Goal: Obtain resource: Obtain resource

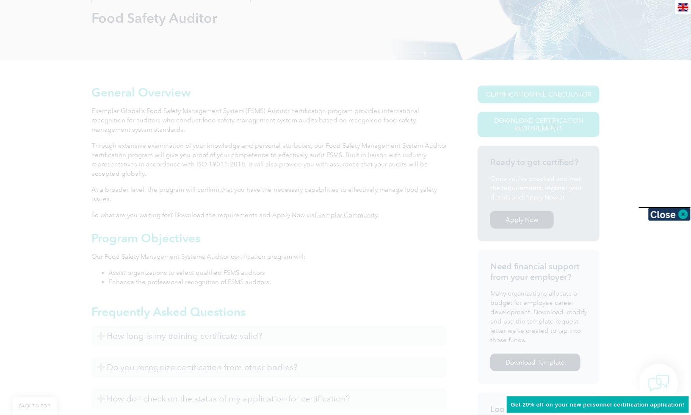
scroll to position [131, 0]
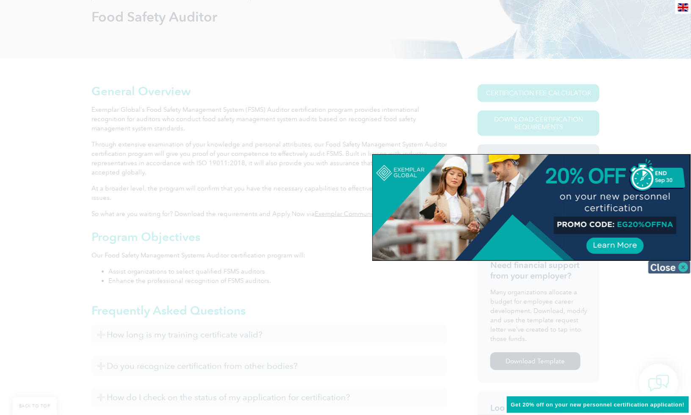
click at [685, 269] on img at bounding box center [670, 267] width 42 height 13
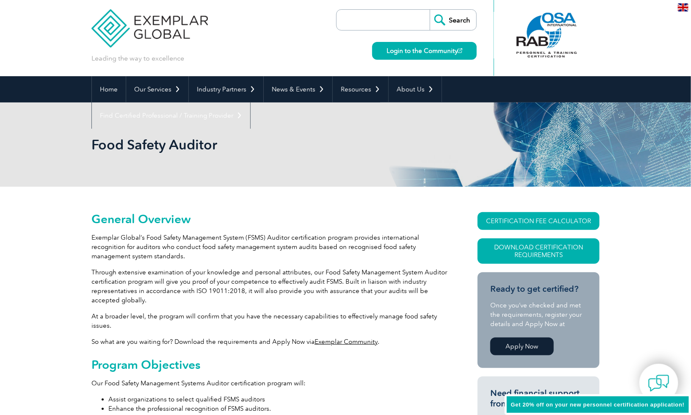
scroll to position [24, 0]
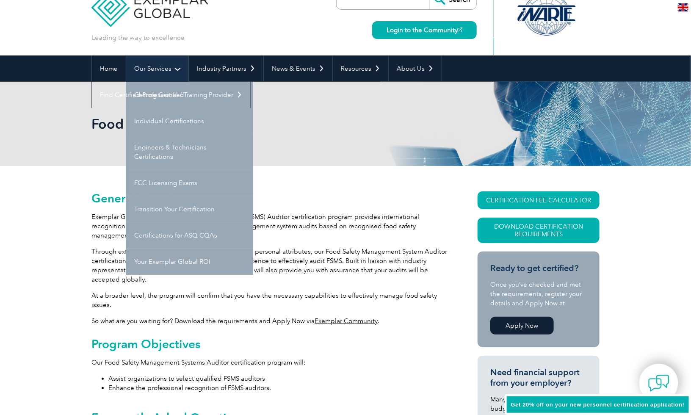
click at [162, 72] on link "Our Services" at bounding box center [157, 69] width 62 height 26
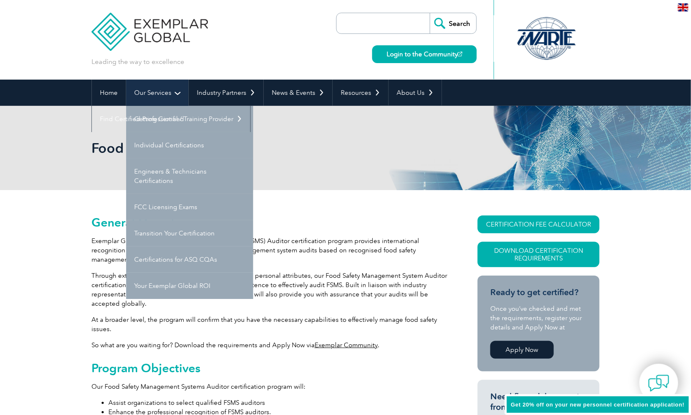
click at [156, 85] on link "Our Services" at bounding box center [157, 93] width 62 height 26
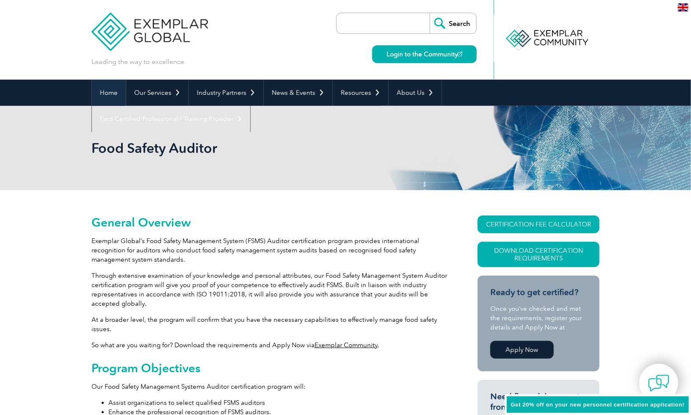
click at [108, 94] on link "Home" at bounding box center [109, 93] width 34 height 26
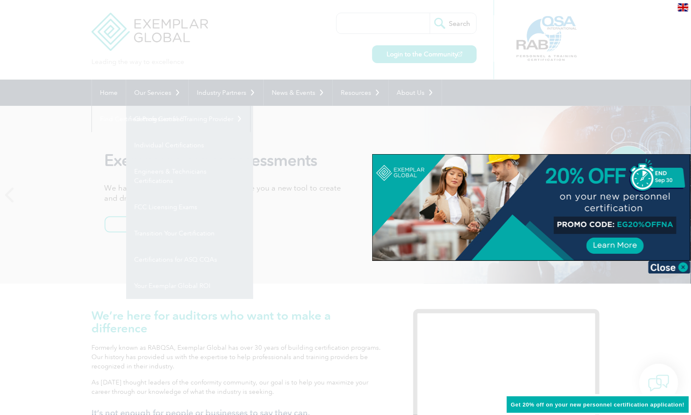
click at [264, 67] on div at bounding box center [345, 207] width 691 height 415
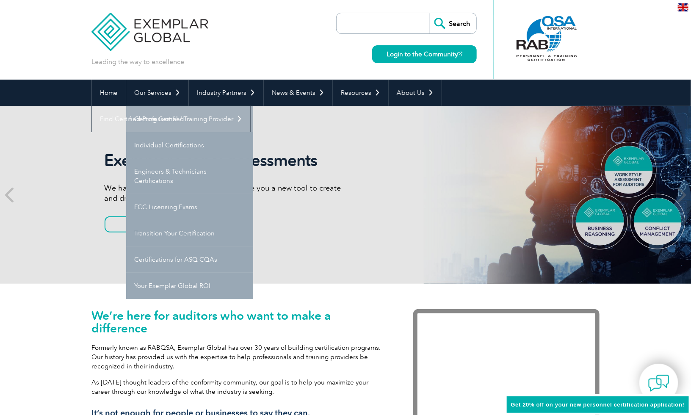
click at [180, 114] on link "Getting Certified" at bounding box center [189, 119] width 127 height 26
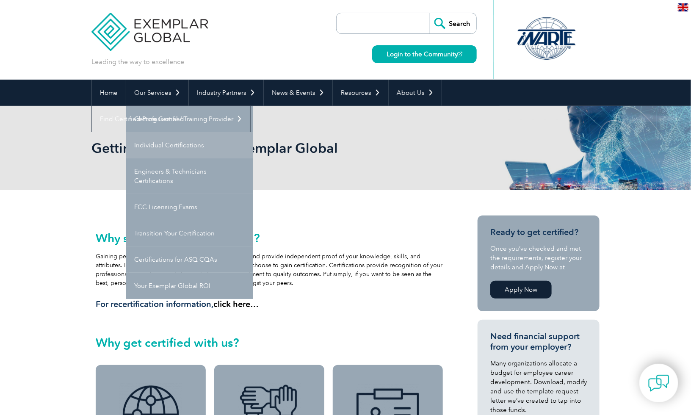
click at [169, 144] on link "Individual Certifications" at bounding box center [189, 145] width 127 height 26
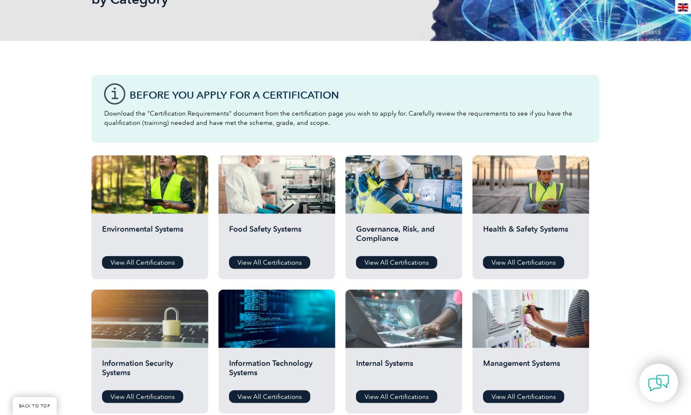
scroll to position [231, 0]
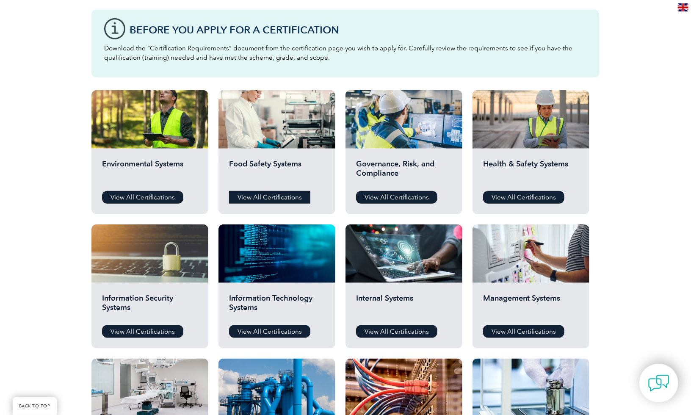
click at [293, 194] on link "View All Certifications" at bounding box center [269, 197] width 81 height 13
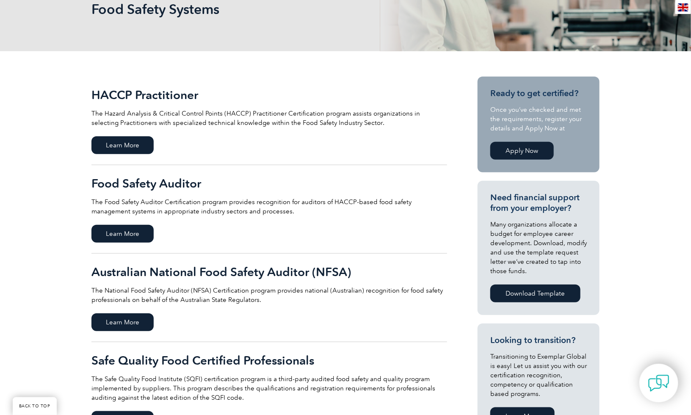
scroll to position [143, 0]
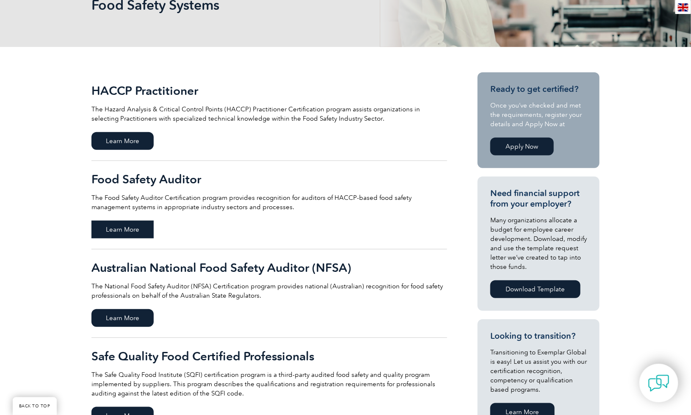
click at [111, 226] on span "Learn More" at bounding box center [123, 230] width 62 height 18
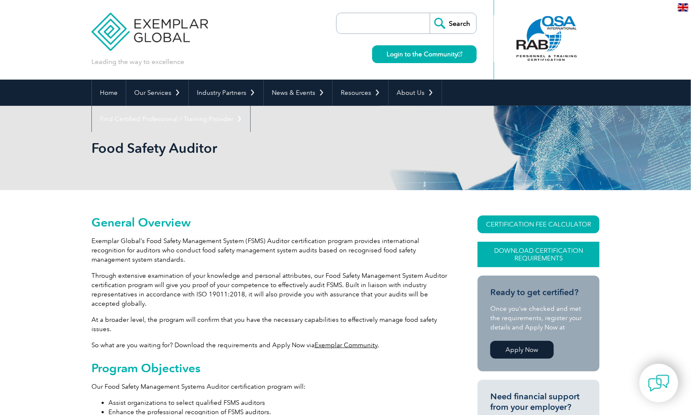
click at [556, 251] on link "Download Certification Requirements" at bounding box center [539, 254] width 122 height 25
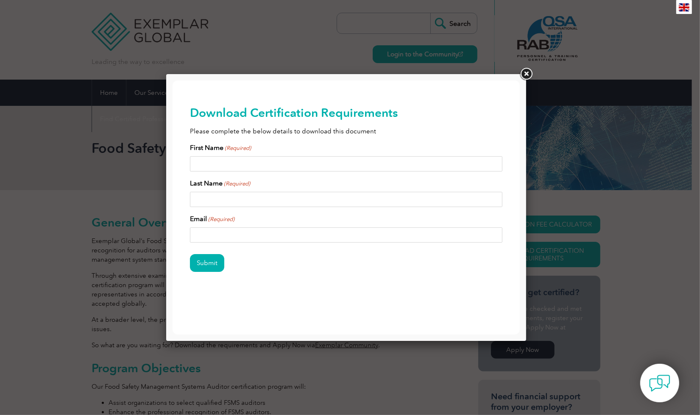
click at [214, 166] on input "First Name (Required)" at bounding box center [345, 163] width 312 height 15
type input "siripong"
click at [209, 194] on input "Last Name (Required)" at bounding box center [345, 199] width 312 height 15
type input "hathairatsiri"
click at [215, 231] on input "Email (Required)" at bounding box center [345, 234] width 312 height 15
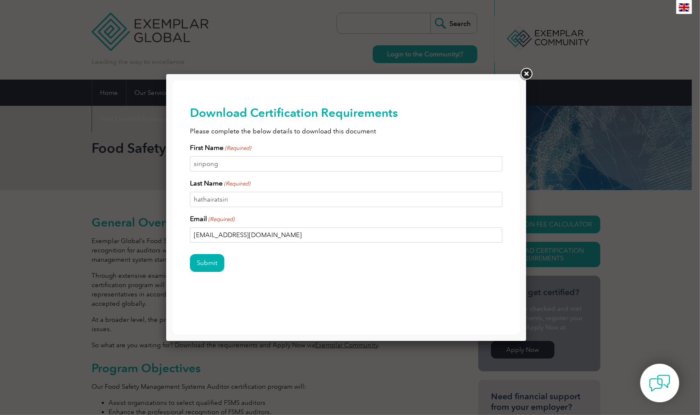
type input "siripong@robere.com"
click at [189, 254] on input "Submit" at bounding box center [206, 263] width 34 height 18
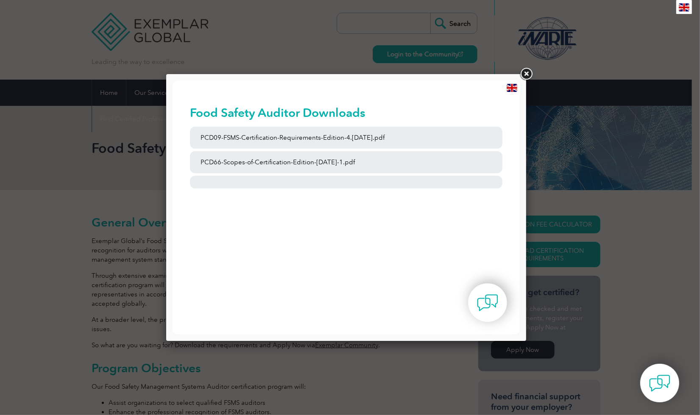
click at [256, 196] on div "Food Safety Auditor Downloads PCD09-FSMS-Certification-Requirements-Edition-4.2…" at bounding box center [345, 150] width 312 height 140
click at [258, 208] on div "Food Safety Auditor Downloads PCD09-FSMS-Certification-Requirements-Edition-4.2…" at bounding box center [345, 150] width 312 height 140
click at [527, 74] on link at bounding box center [525, 74] width 15 height 15
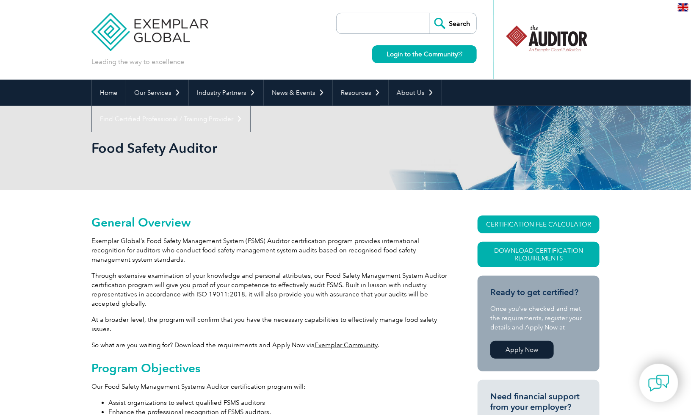
drag, startPoint x: 34, startPoint y: 191, endPoint x: 34, endPoint y: 86, distance: 105.5
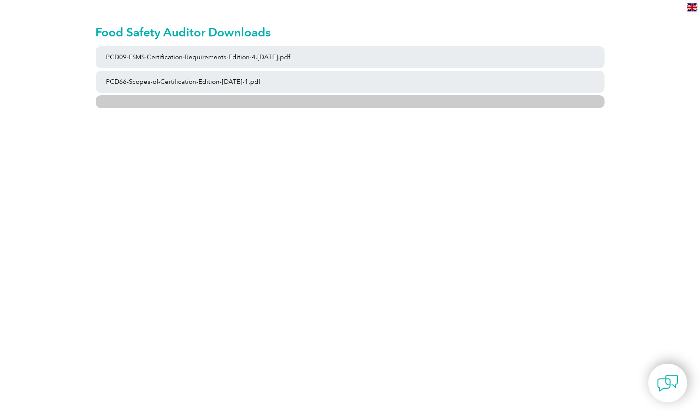
click at [279, 100] on link at bounding box center [350, 101] width 508 height 13
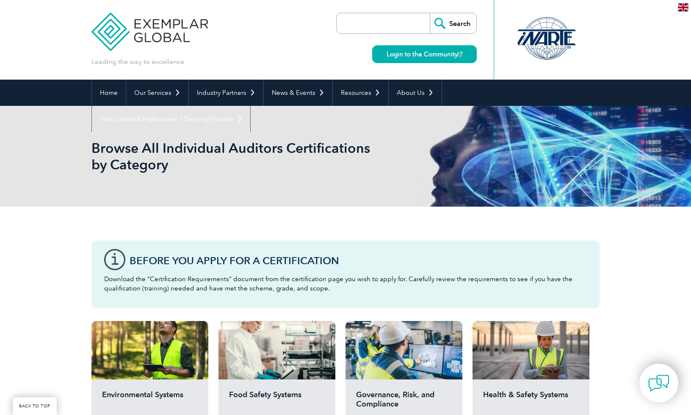
scroll to position [231, 0]
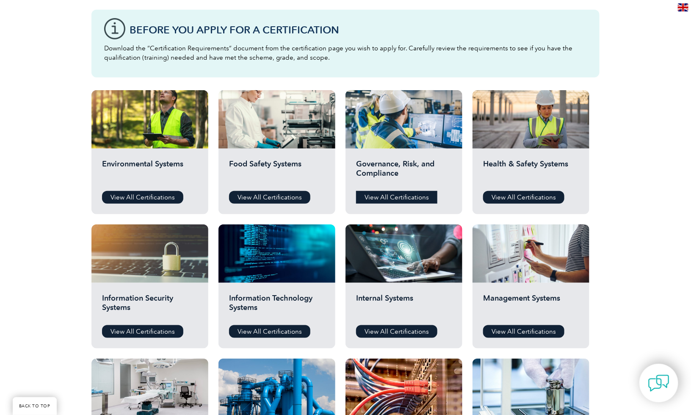
click at [397, 193] on link "View All Certifications" at bounding box center [396, 197] width 81 height 13
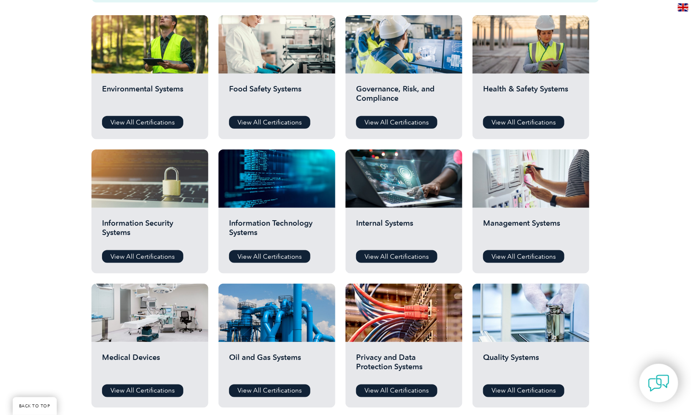
scroll to position [324, 0]
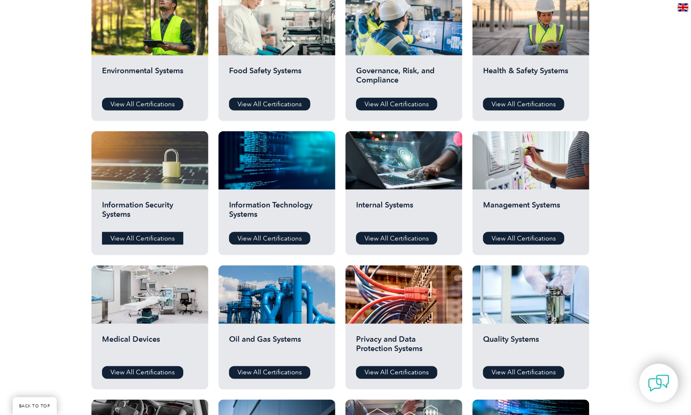
click at [138, 240] on link "View All Certifications" at bounding box center [142, 238] width 81 height 13
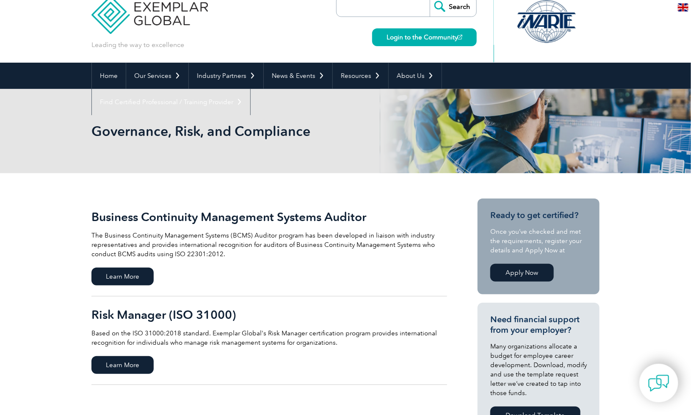
scroll to position [37, 0]
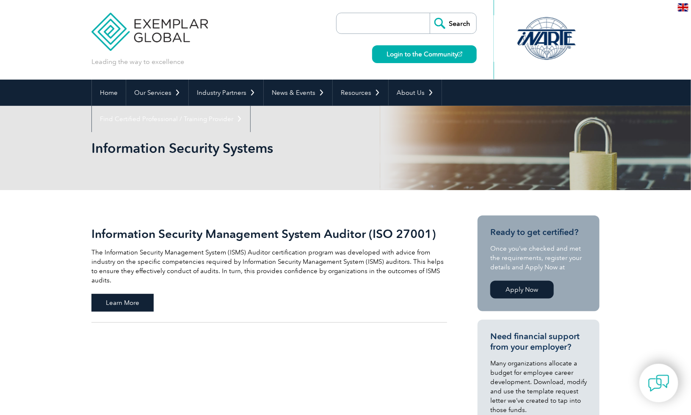
click at [109, 294] on span "Learn More" at bounding box center [123, 303] width 62 height 18
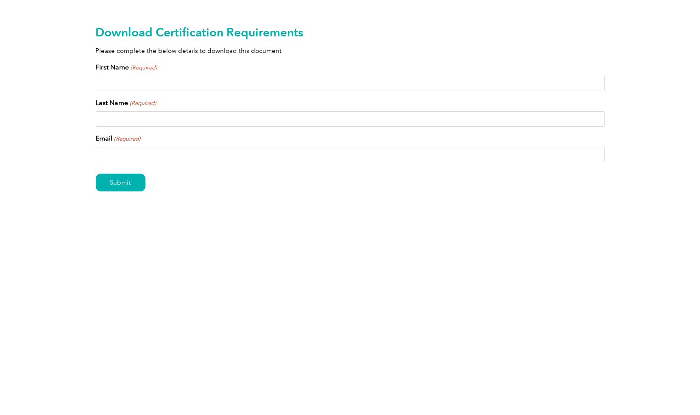
click at [224, 97] on div "First Name (Required) Last Name (Required) Email (Required)" at bounding box center [350, 112] width 508 height 100
click at [226, 91] on input "First Name (Required)" at bounding box center [350, 83] width 508 height 15
type input "siripong"
type input "hathairatsiri"
click at [198, 150] on input "Email (Required)" at bounding box center [350, 154] width 508 height 15
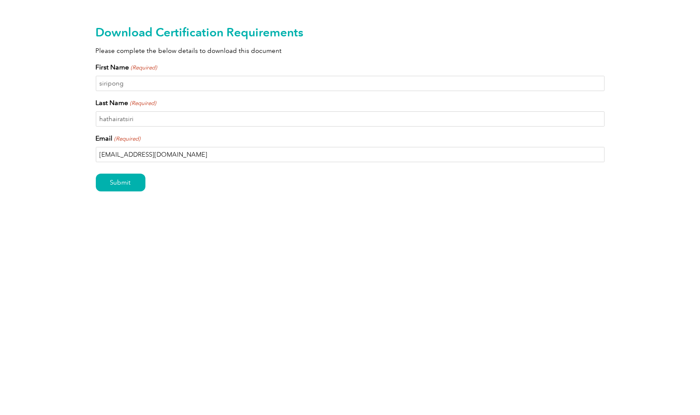
type input "[EMAIL_ADDRESS][DOMAIN_NAME]"
click at [96, 174] on input "Submit" at bounding box center [121, 183] width 50 height 18
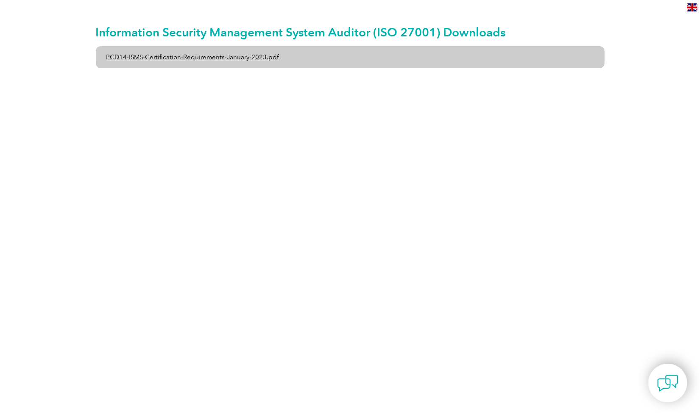
click at [210, 61] on link "PCD14-ISMS-Certification-Requirements-January-2023.pdf" at bounding box center [350, 57] width 508 height 22
